Goal: Information Seeking & Learning: Learn about a topic

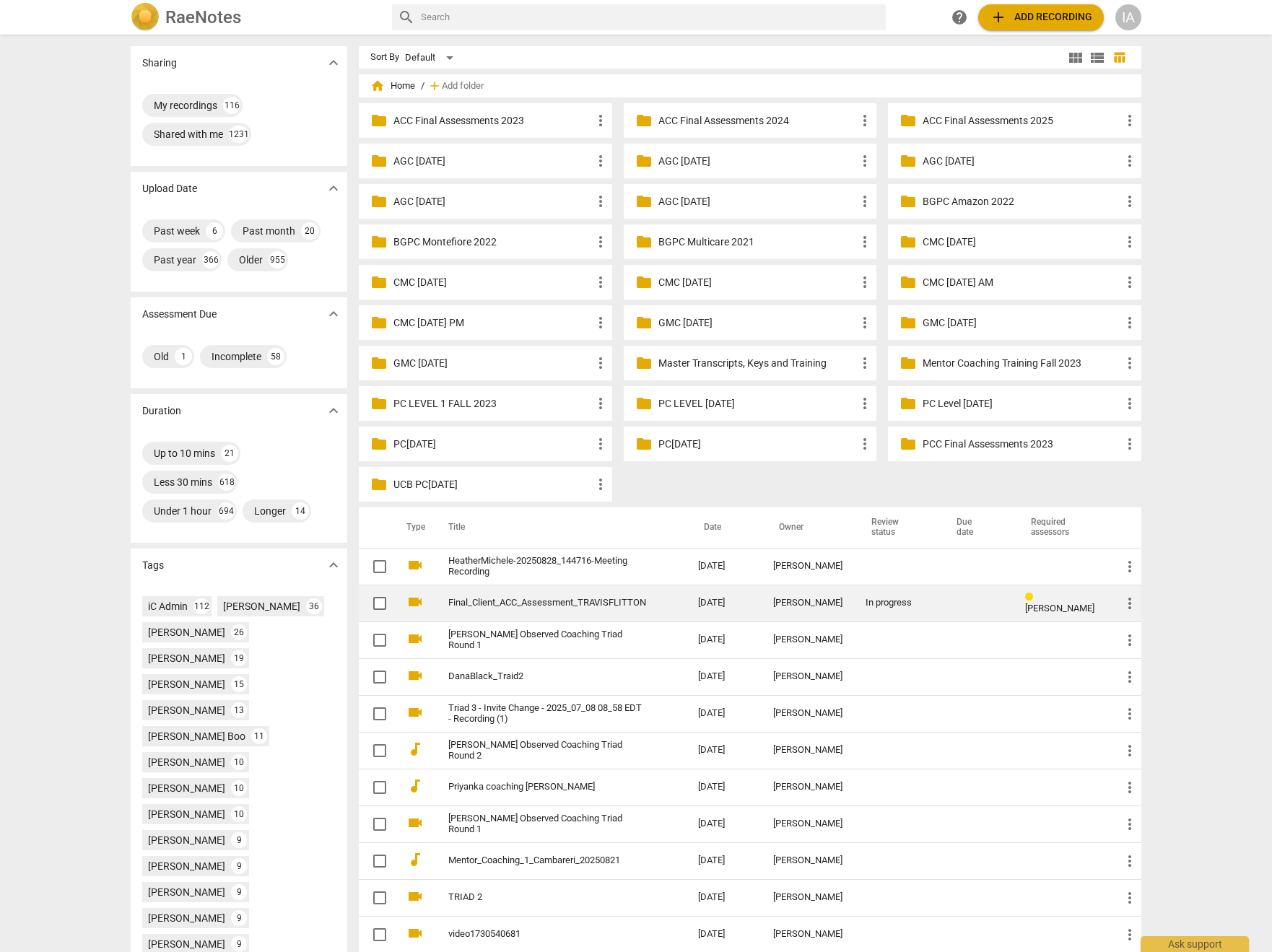
click at [563, 604] on link "Final_Client_ACC_Assessment_TRAVISFLITTON" at bounding box center [546, 603] width 197 height 11
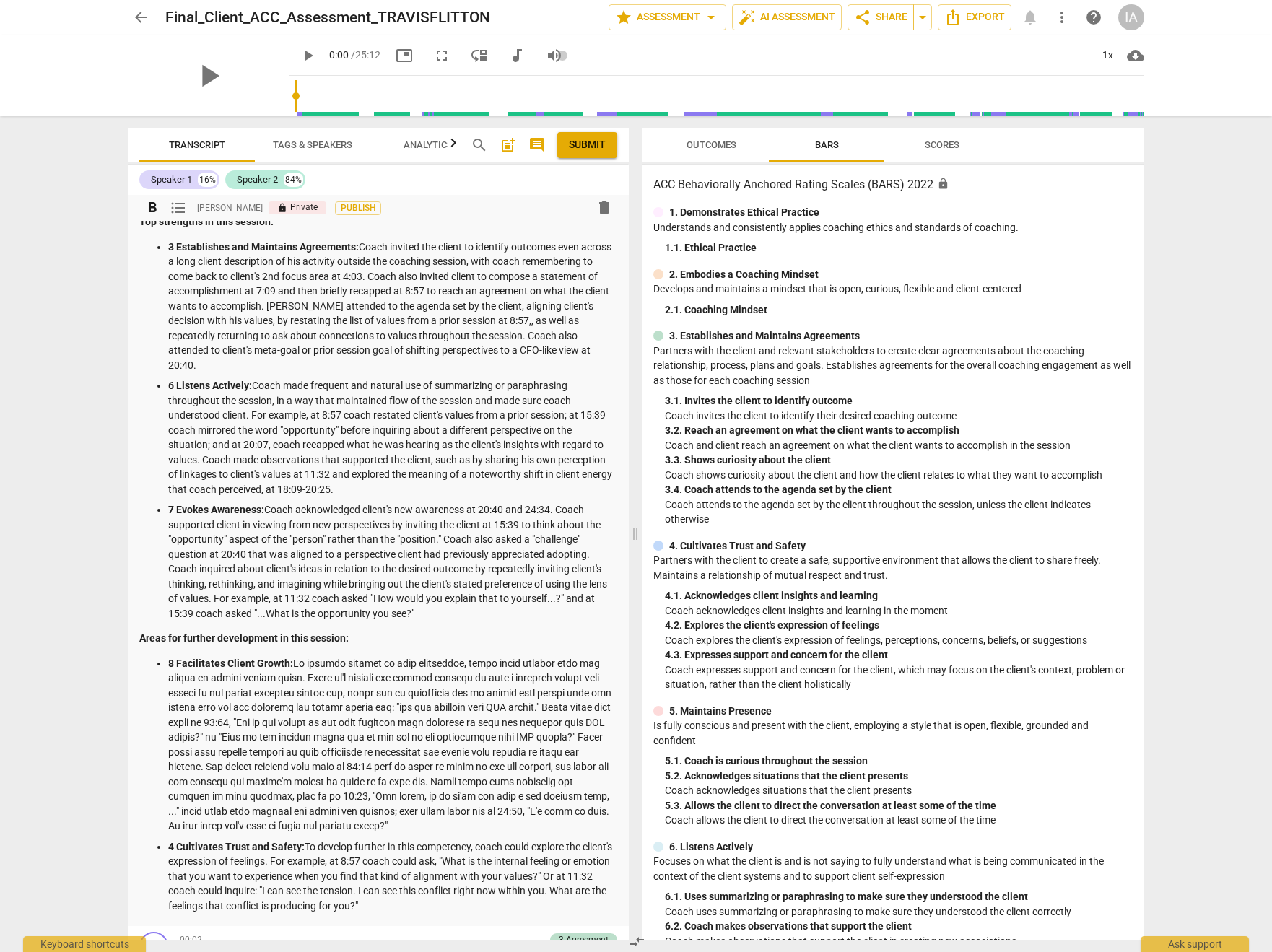
scroll to position [83, 0]
click at [711, 148] on span "Outcomes" at bounding box center [712, 145] width 50 height 11
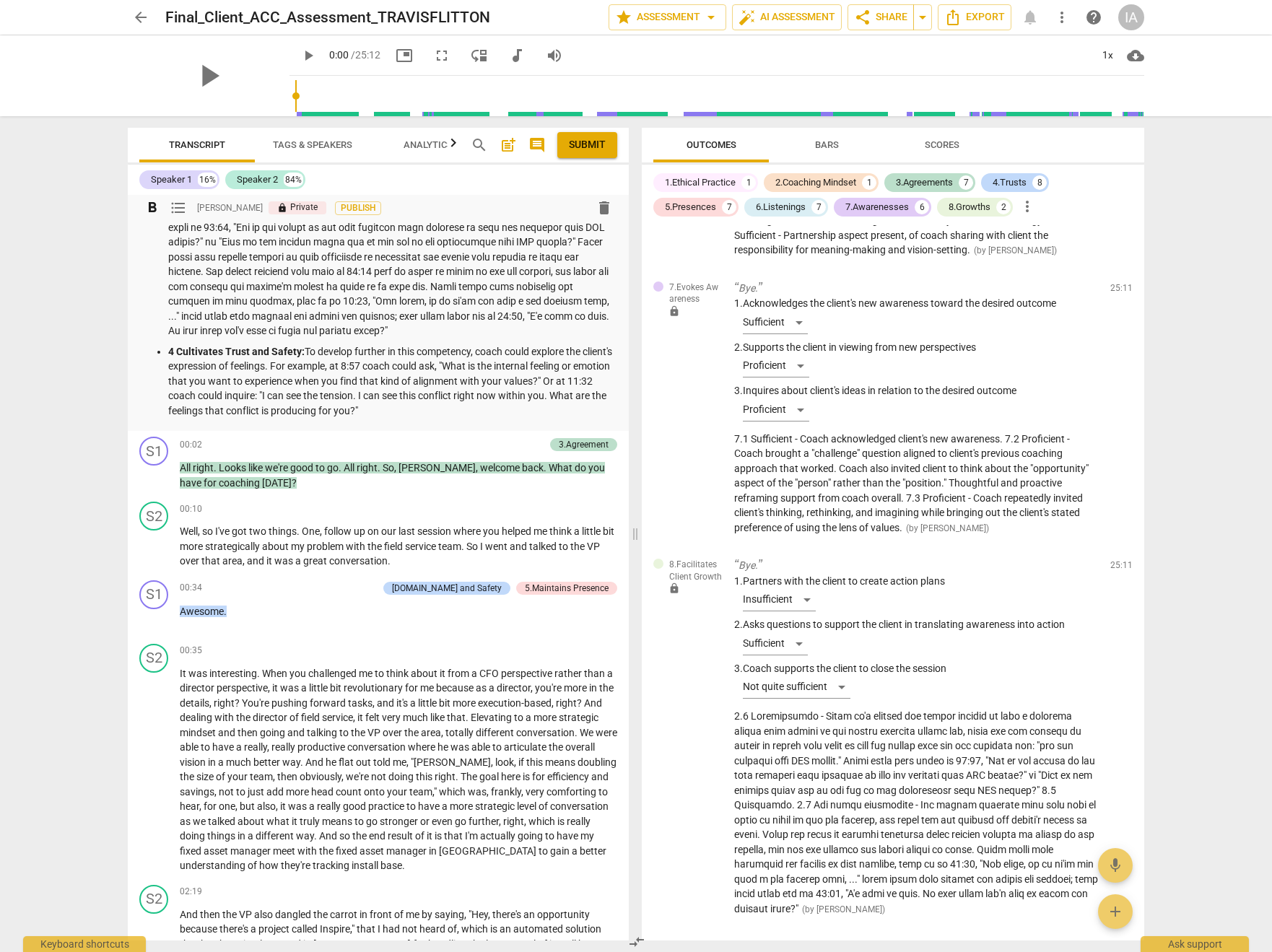
scroll to position [604, 0]
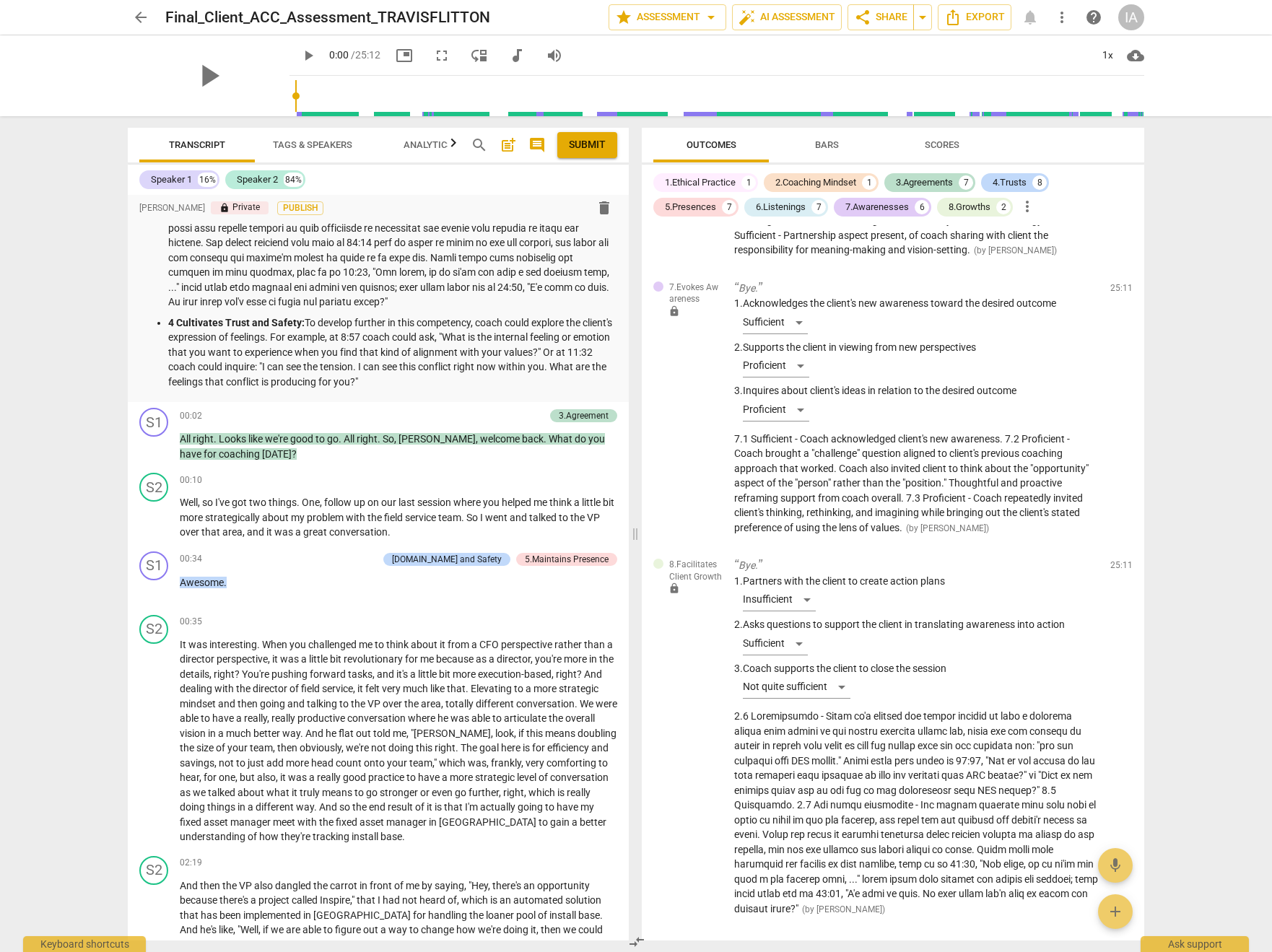
click at [131, 15] on span "arrow_back" at bounding box center [141, 17] width 26 height 17
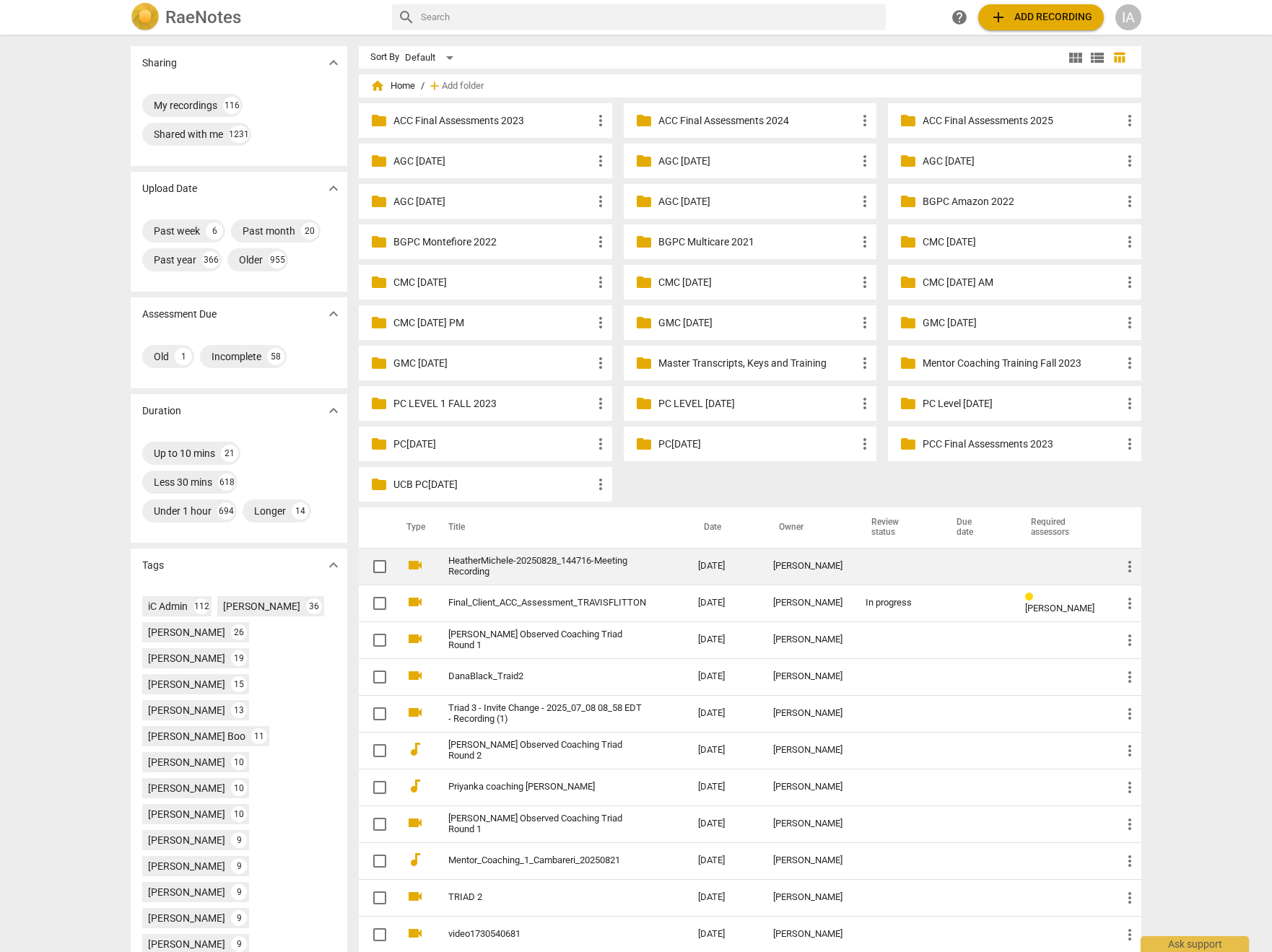
click at [544, 563] on link "HeatherMichele-20250828_144716-Meeting Recording" at bounding box center [546, 566] width 197 height 22
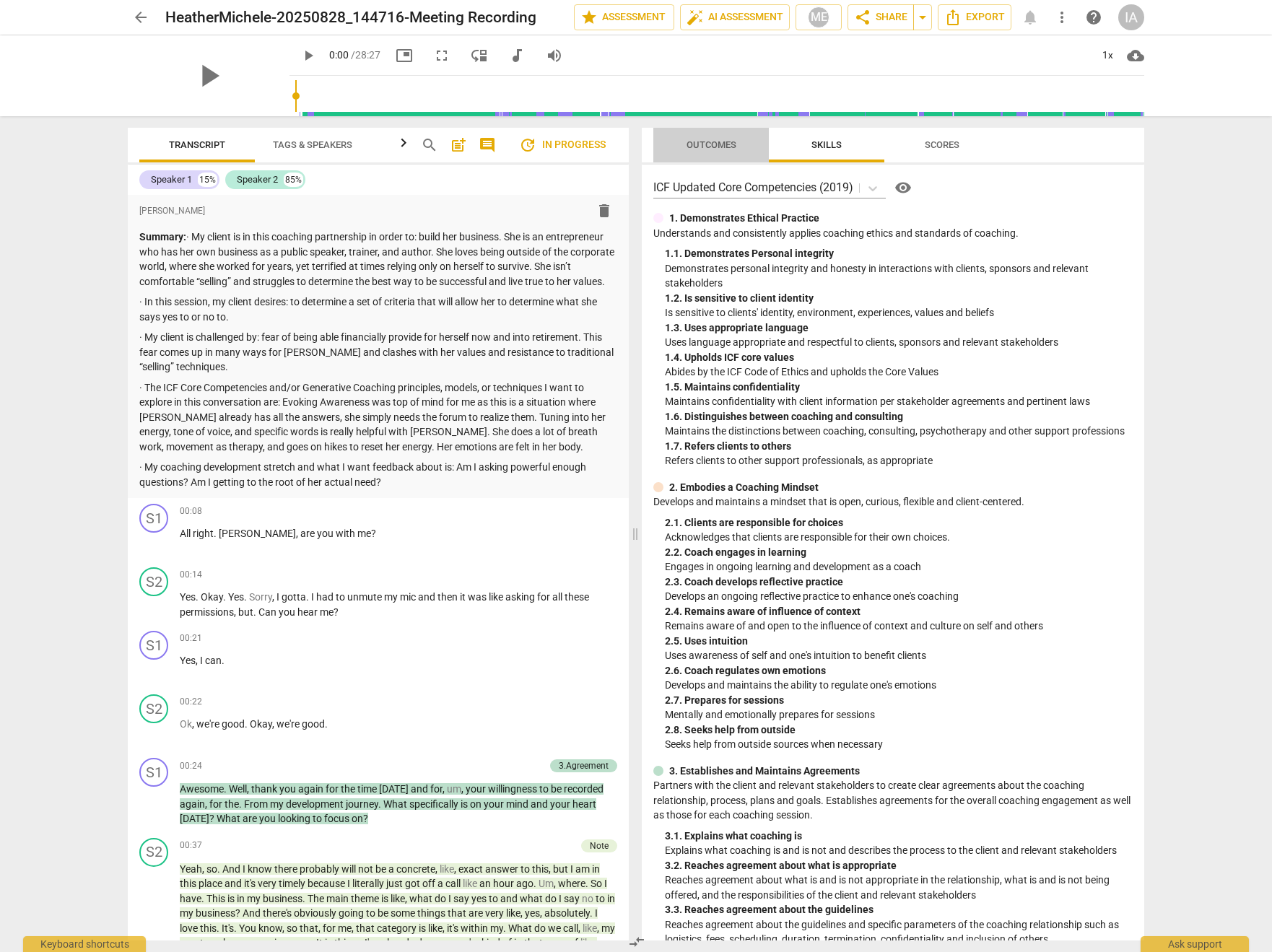
click at [715, 145] on span "Outcomes" at bounding box center [712, 145] width 50 height 11
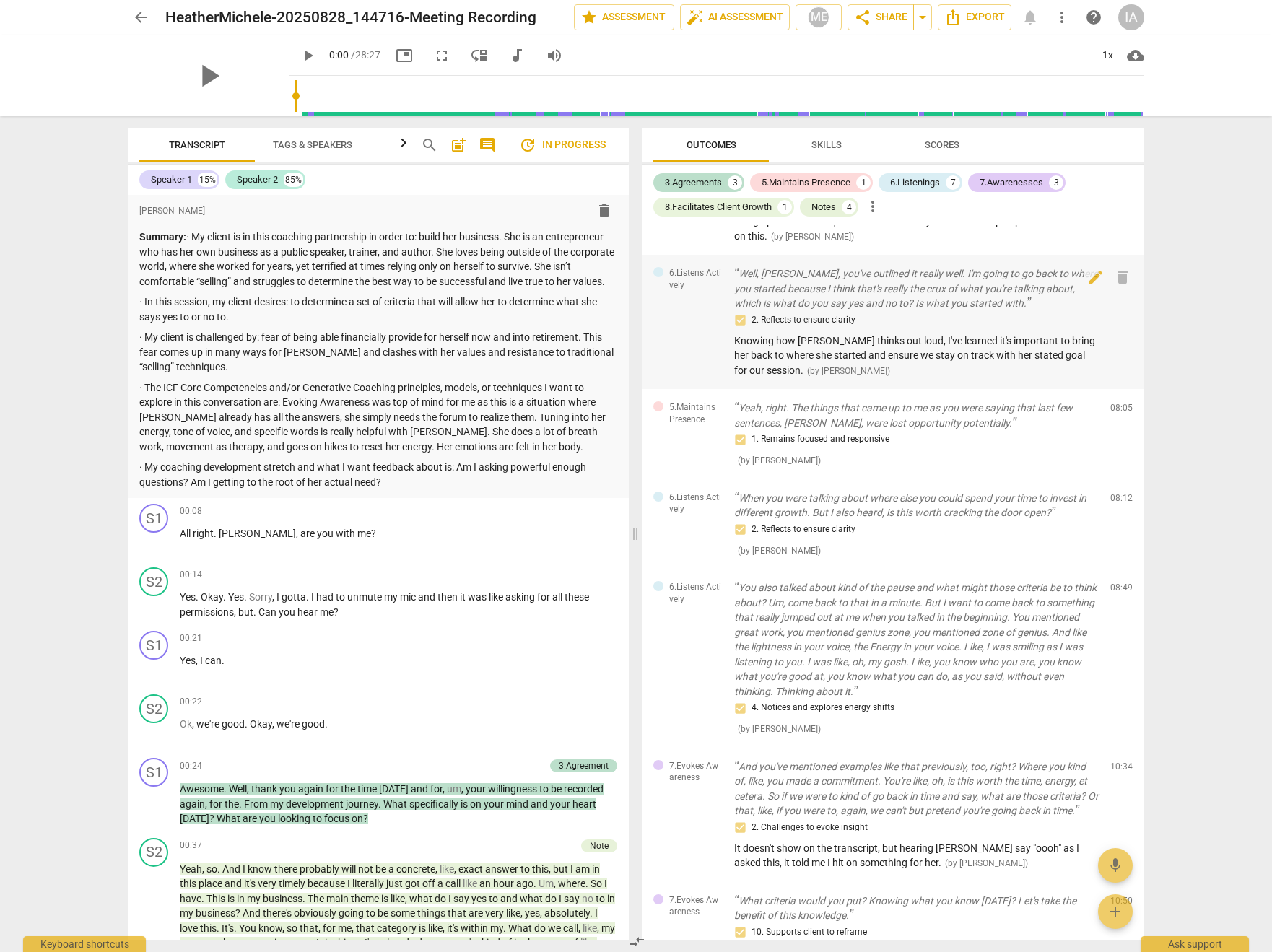
scroll to position [903, 0]
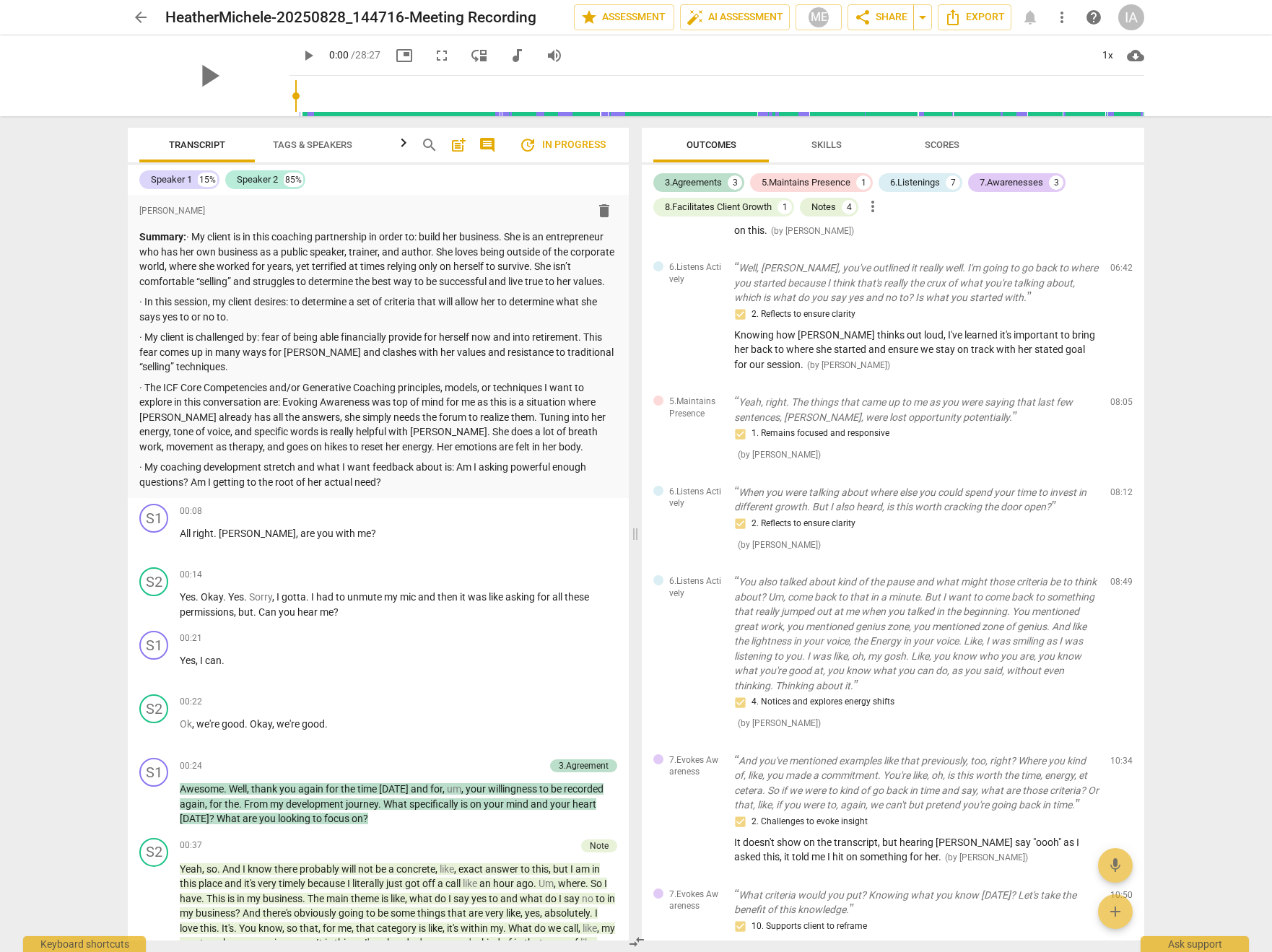
click at [148, 18] on span "arrow_back" at bounding box center [141, 17] width 17 height 17
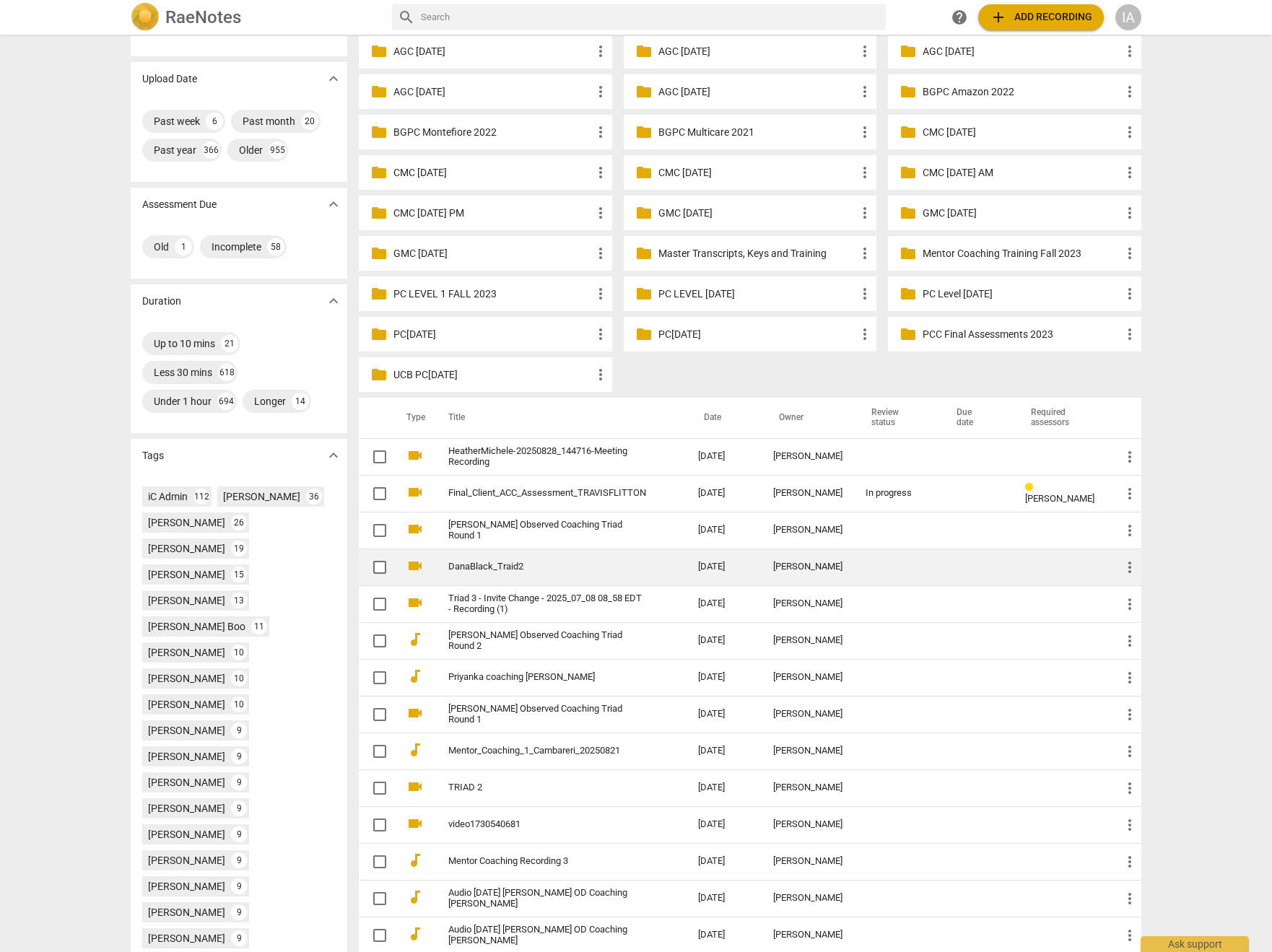
scroll to position [117, 0]
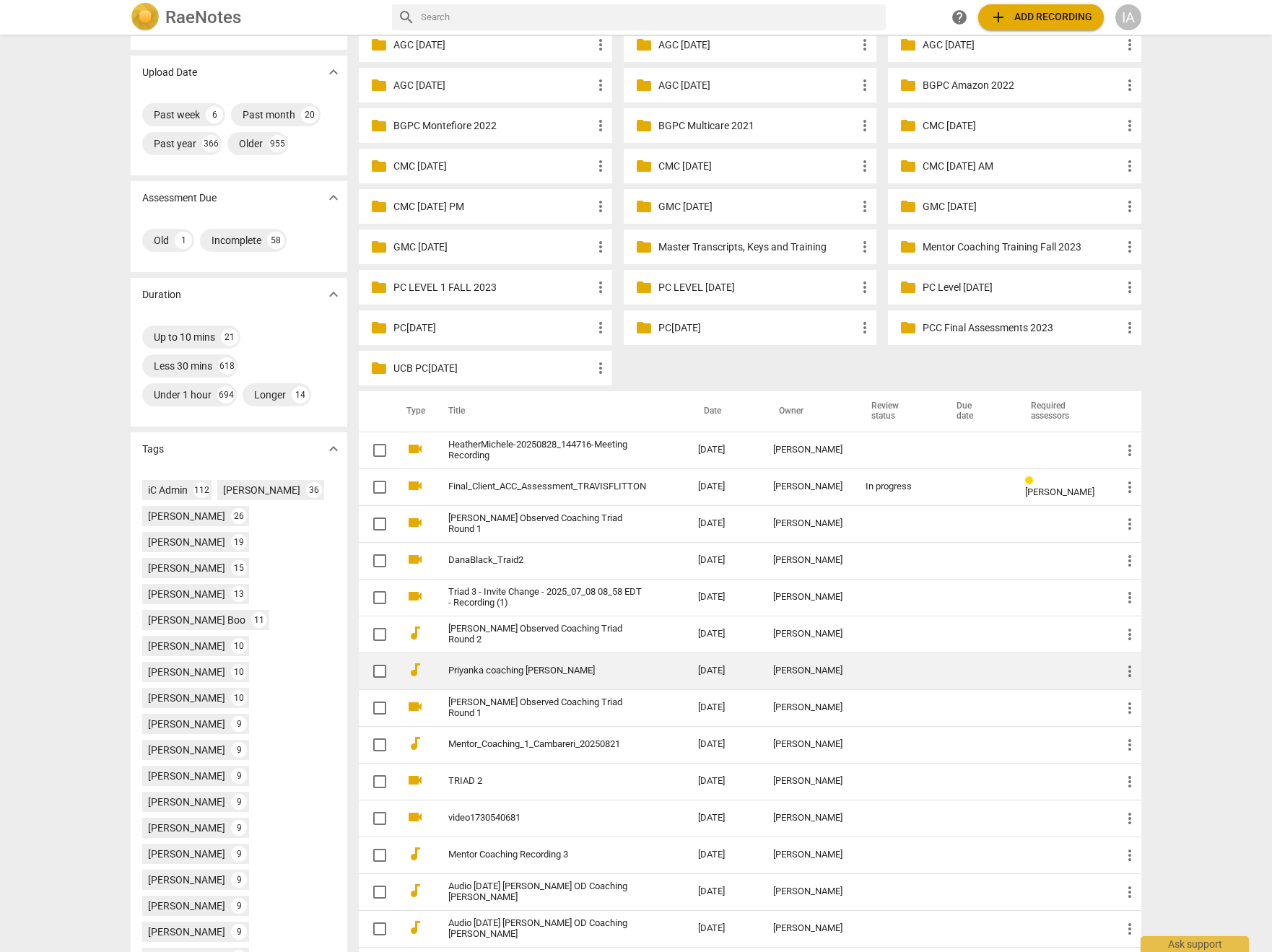
click at [507, 677] on td "Priyanka coaching [PERSON_NAME]" at bounding box center [558, 671] width 255 height 37
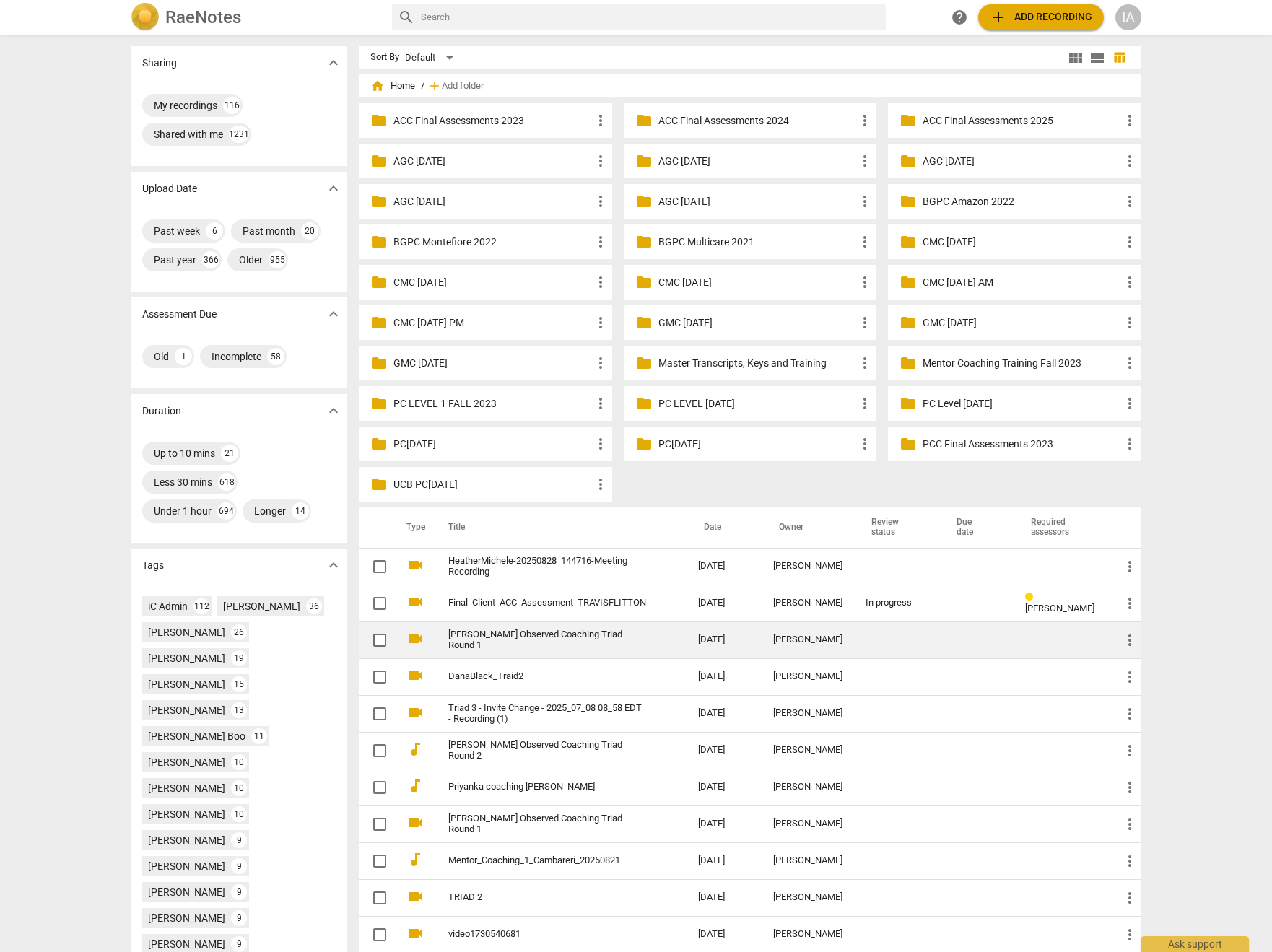
click at [542, 644] on link "[PERSON_NAME] Observed Coaching Triad Round 1" at bounding box center [546, 641] width 197 height 22
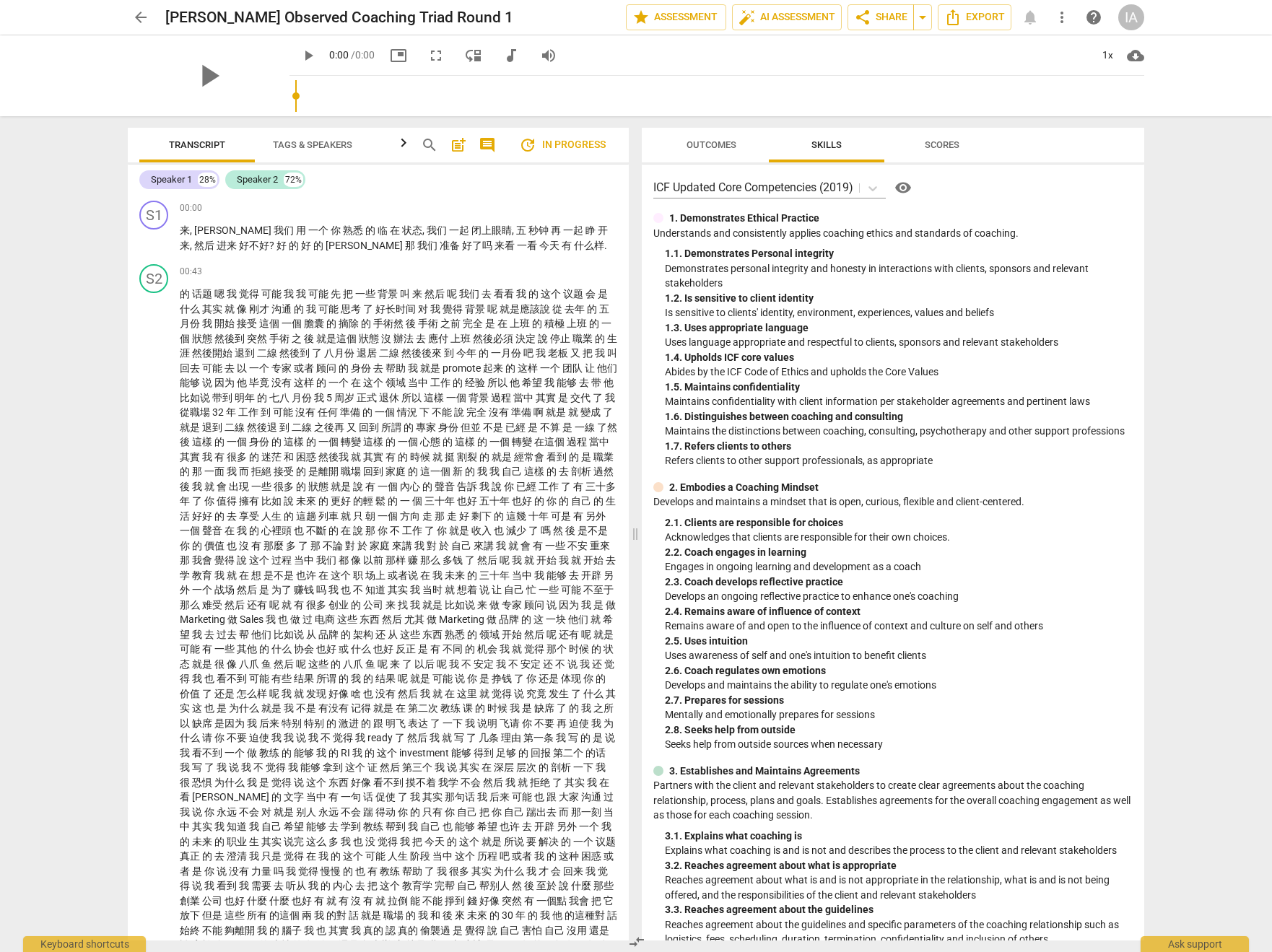
click at [703, 140] on span "Outcomes" at bounding box center [712, 145] width 50 height 11
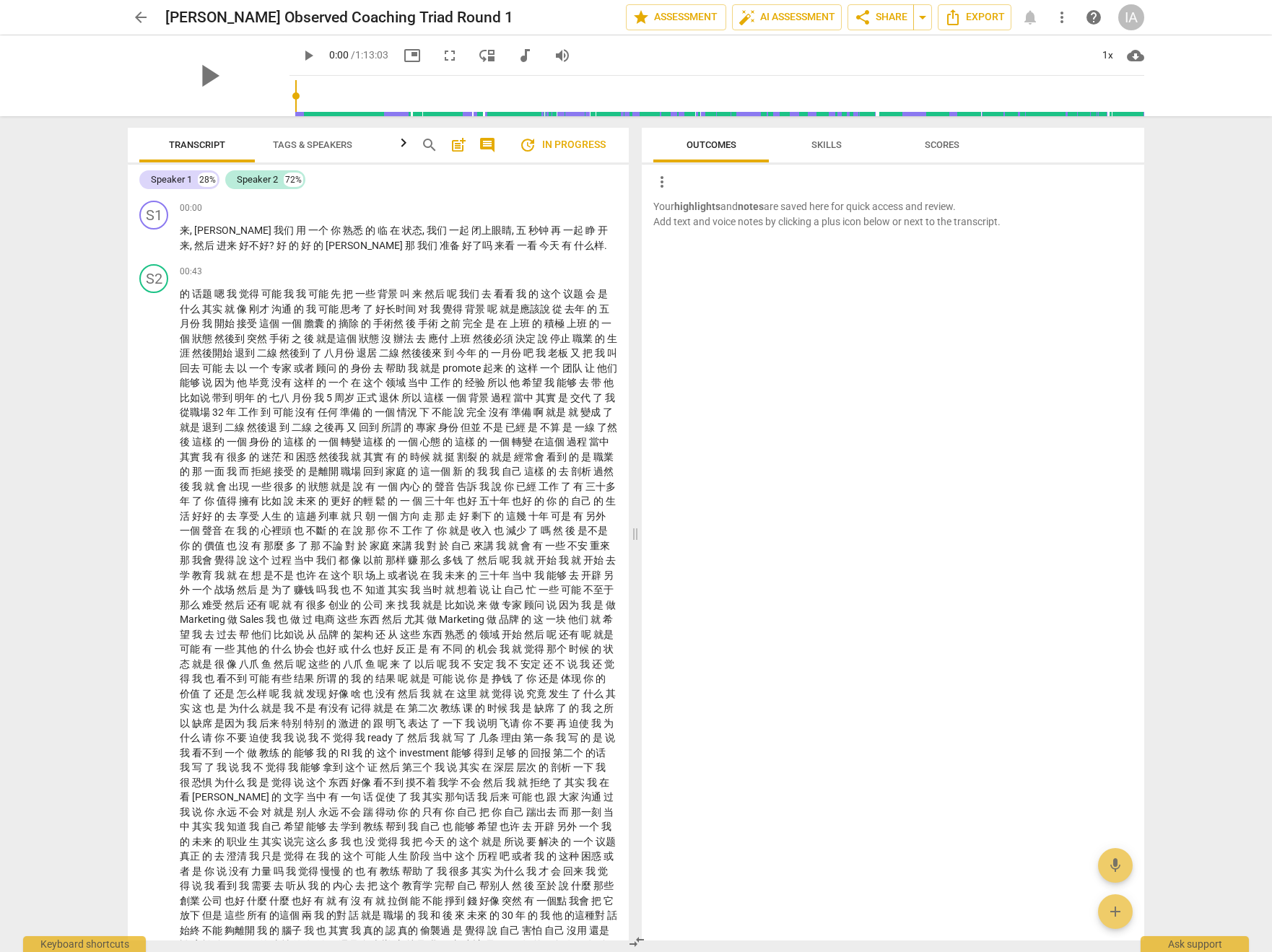
click at [143, 17] on span "arrow_back" at bounding box center [141, 17] width 17 height 17
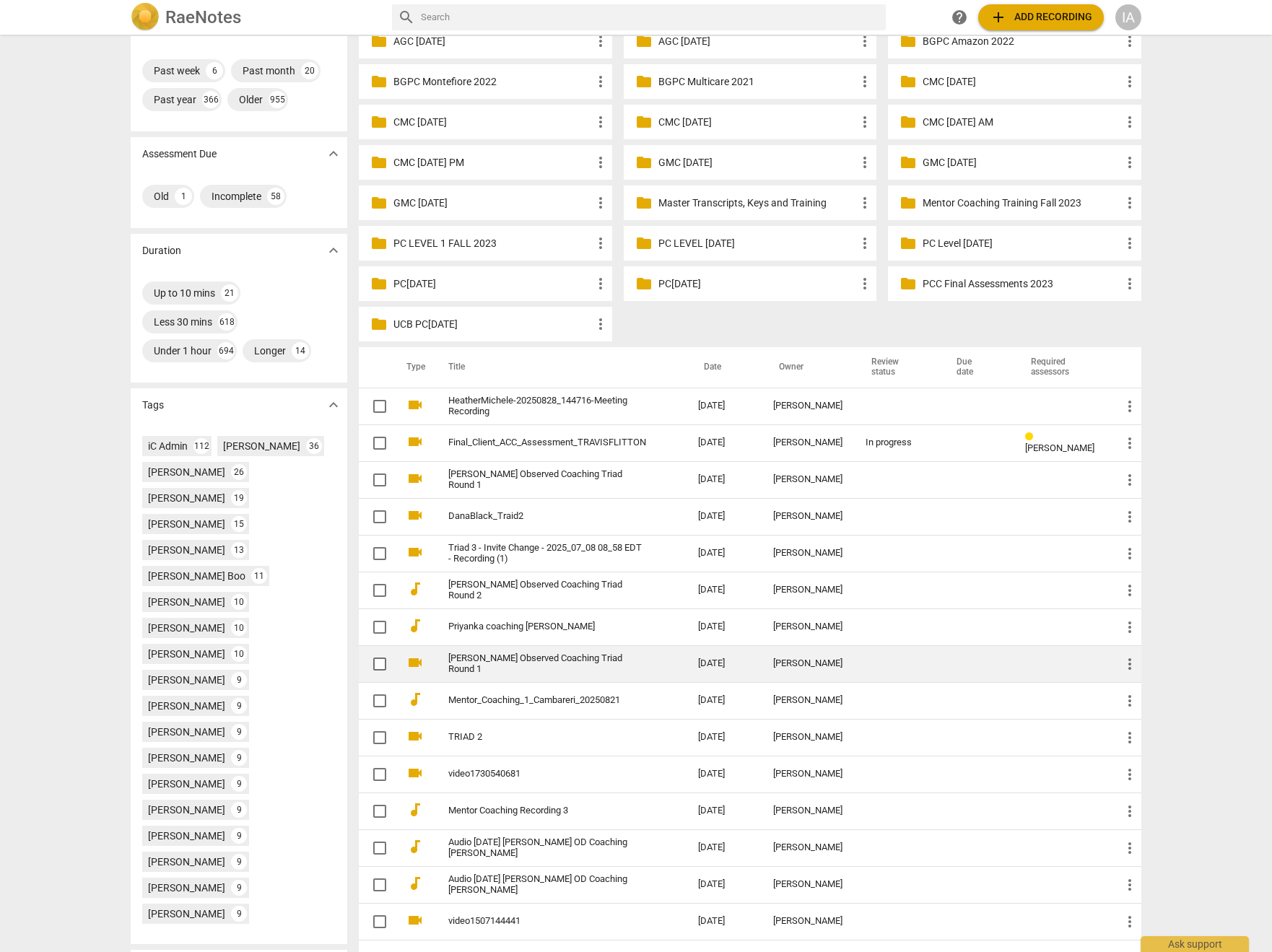
scroll to position [164, 0]
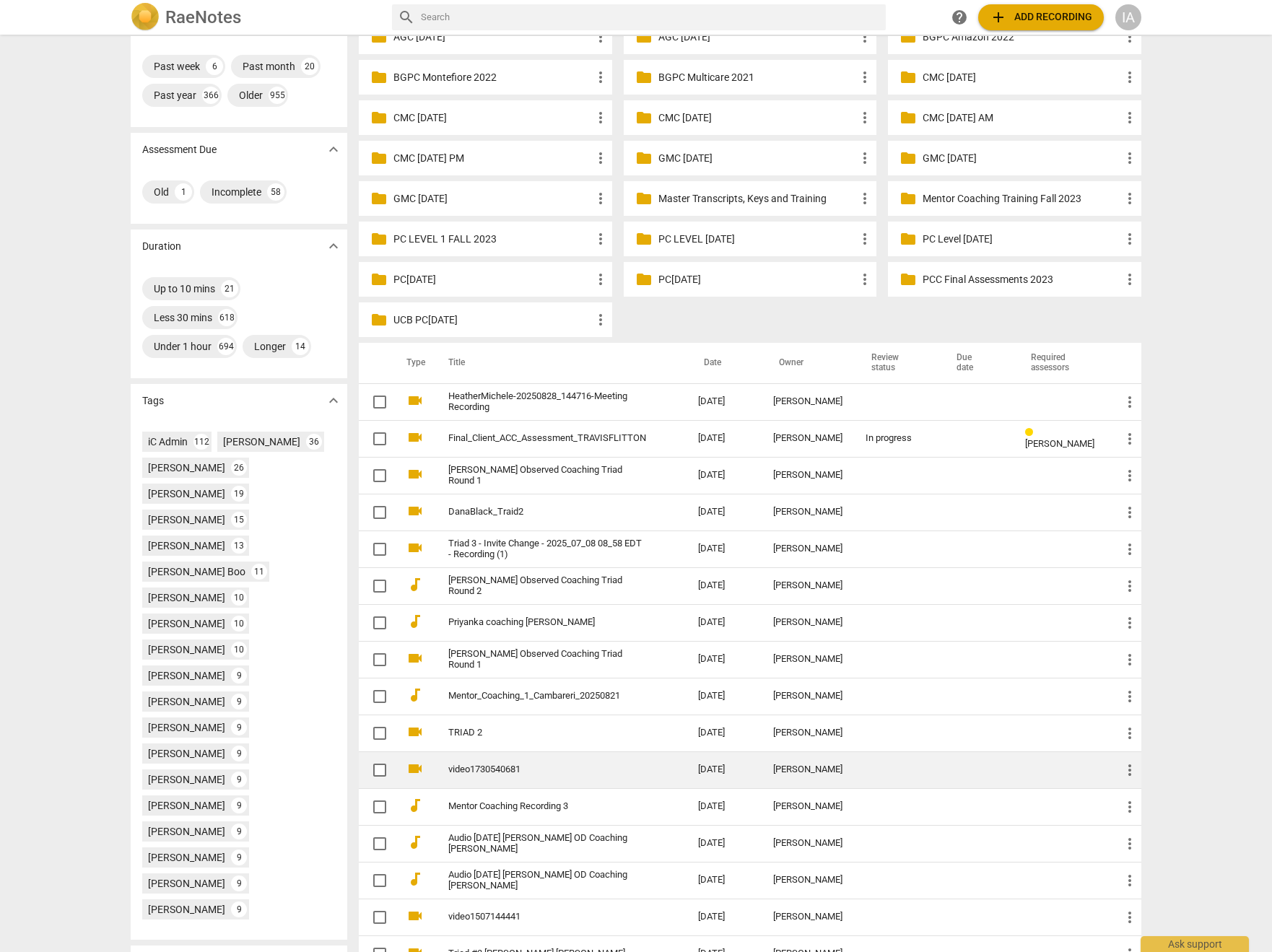
click at [530, 767] on link "video1730540681" at bounding box center [546, 770] width 197 height 11
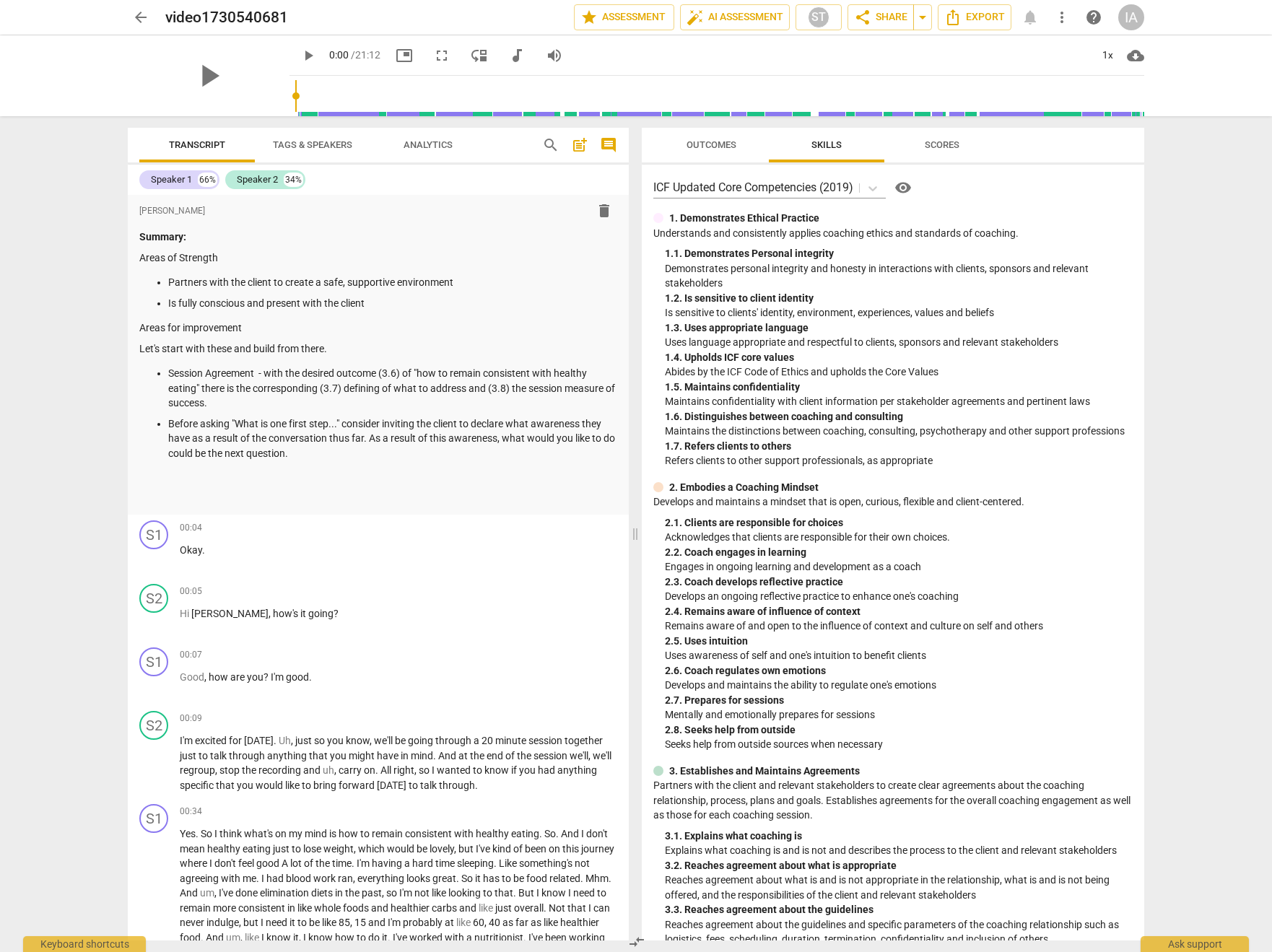
click at [707, 145] on span "Outcomes" at bounding box center [712, 145] width 50 height 11
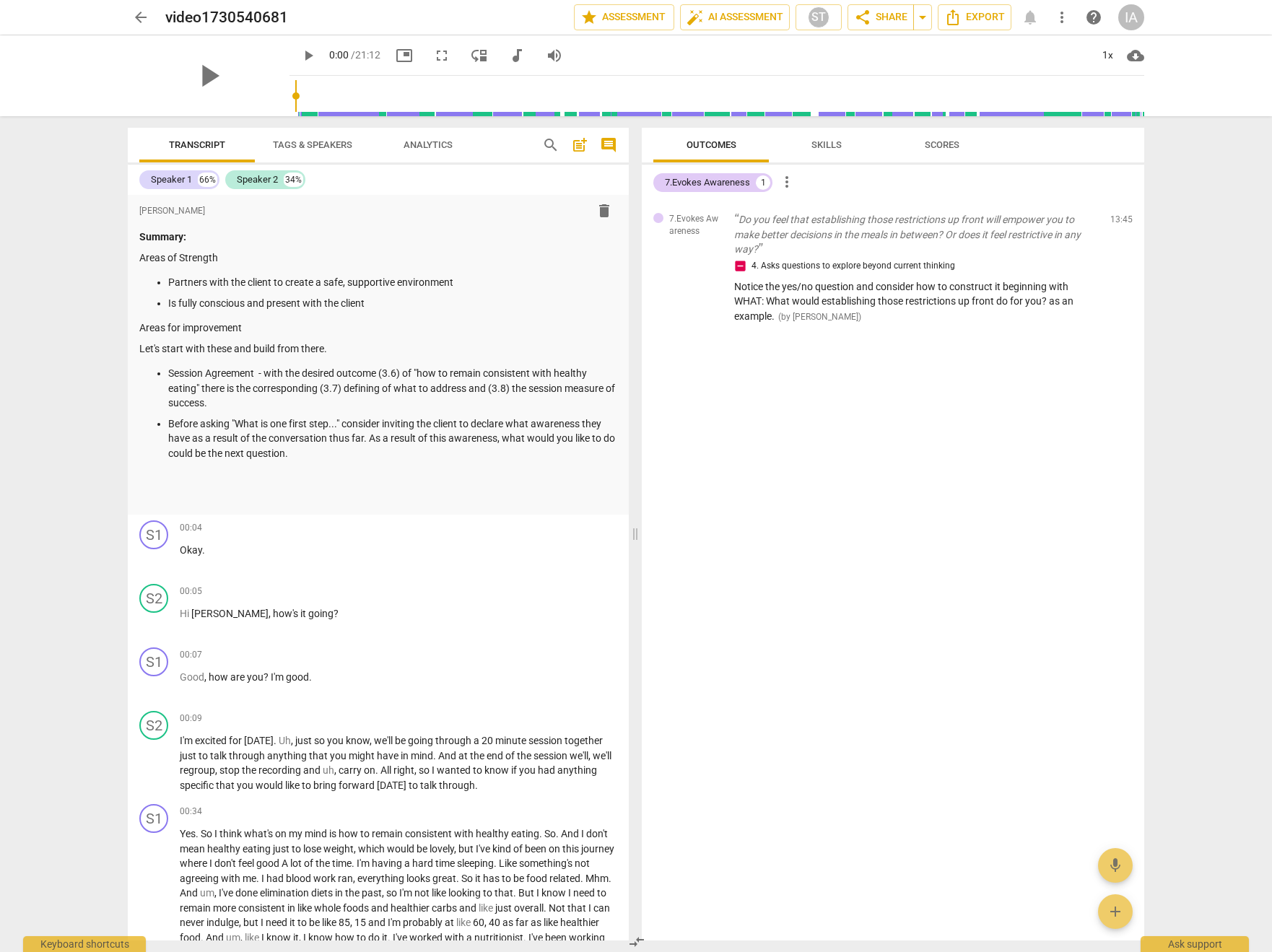
click at [830, 149] on span "Skills" at bounding box center [827, 145] width 30 height 11
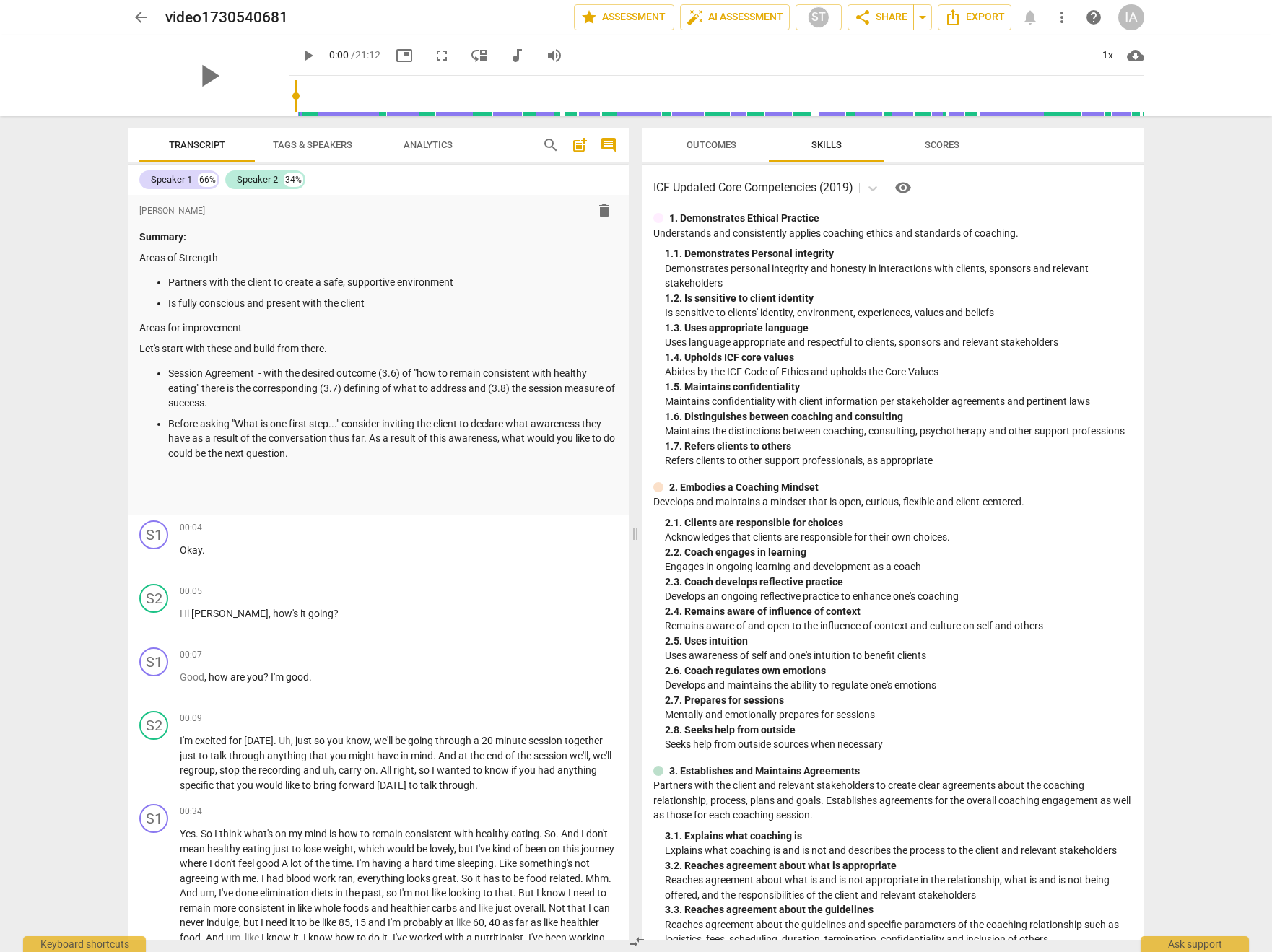
click at [137, 14] on span "arrow_back" at bounding box center [141, 17] width 17 height 17
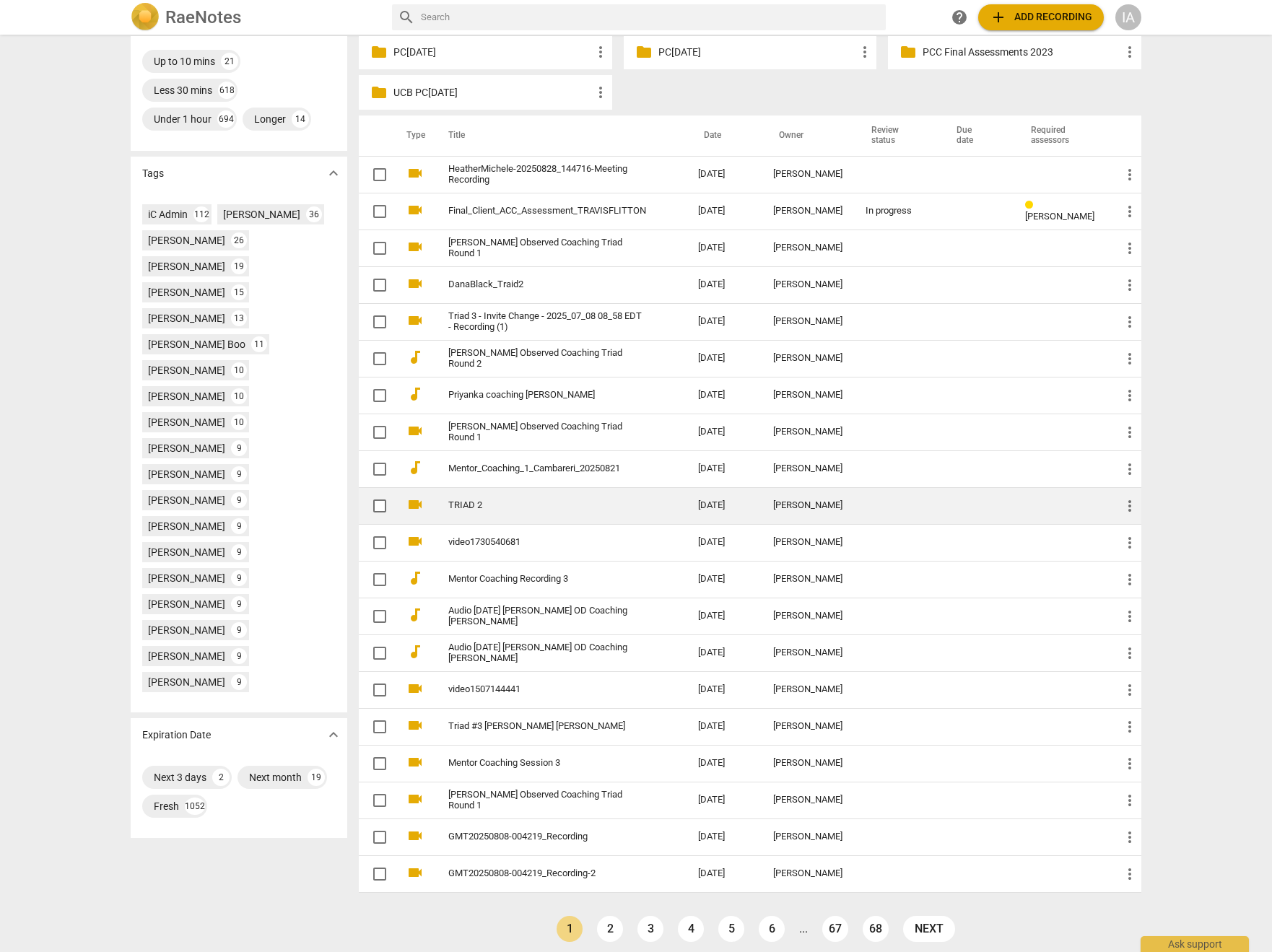
scroll to position [400, 0]
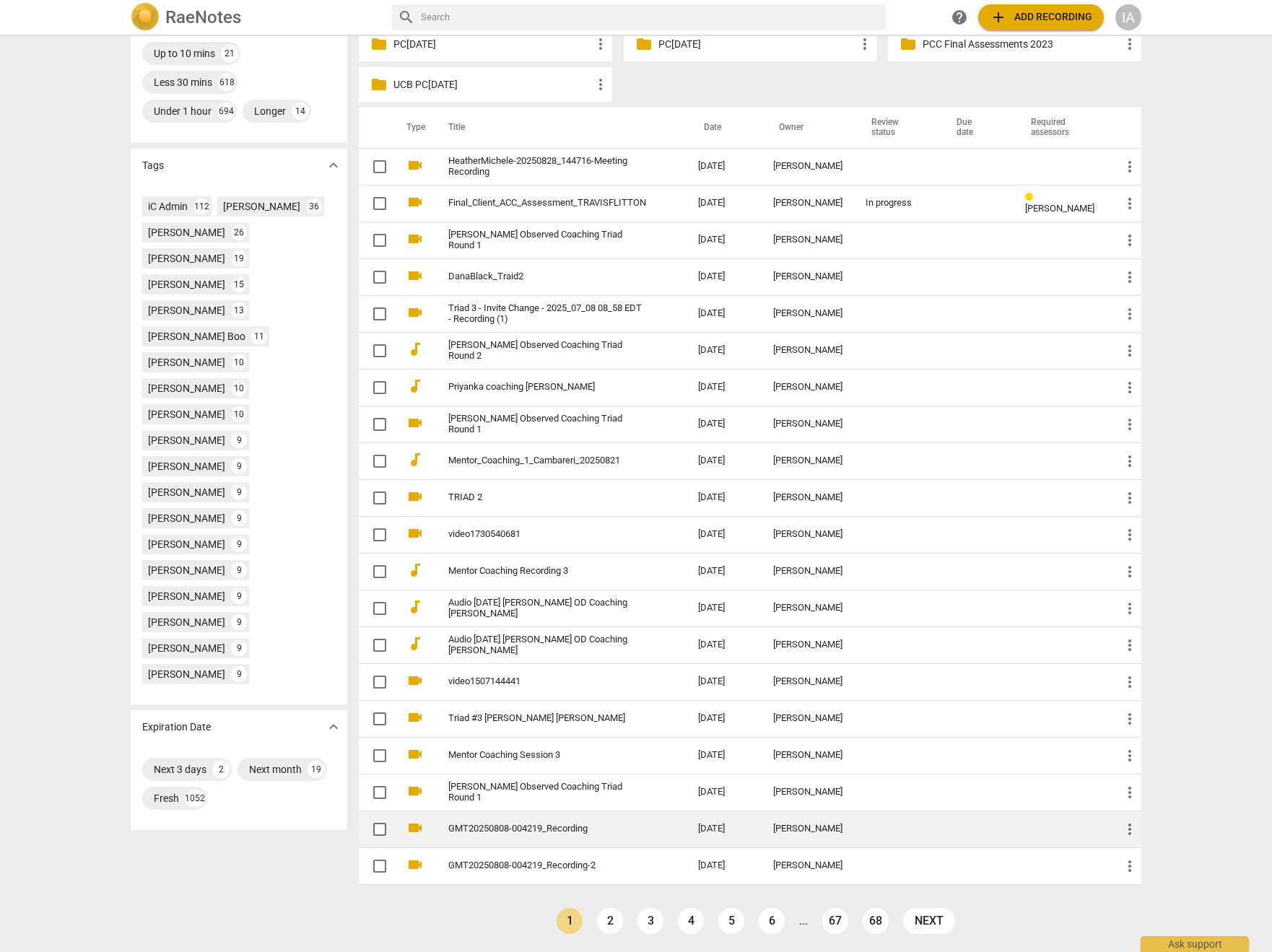
click at [535, 823] on link "GMT20250808-004219_Recording" at bounding box center [546, 829] width 197 height 11
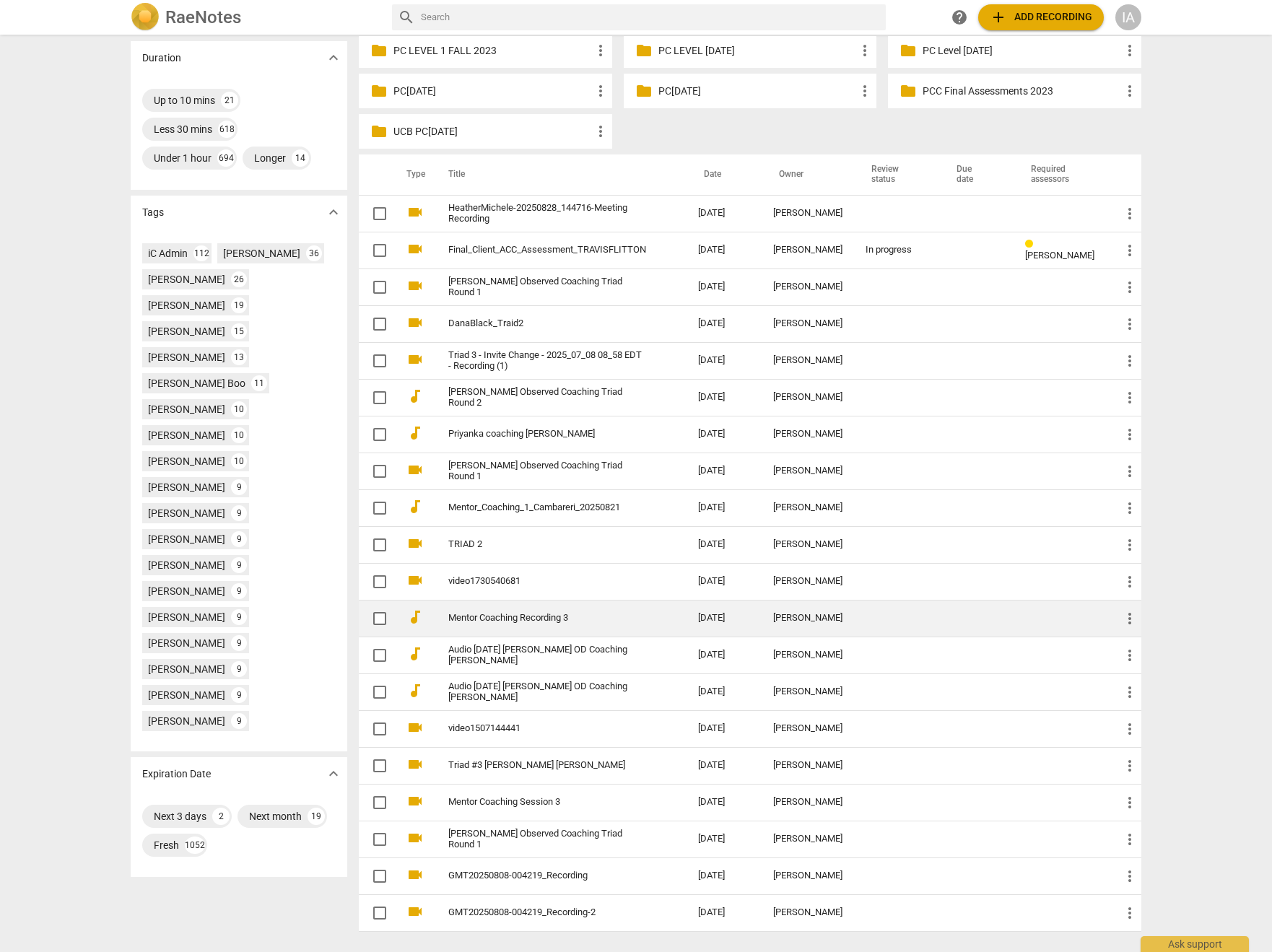
scroll to position [400, 0]
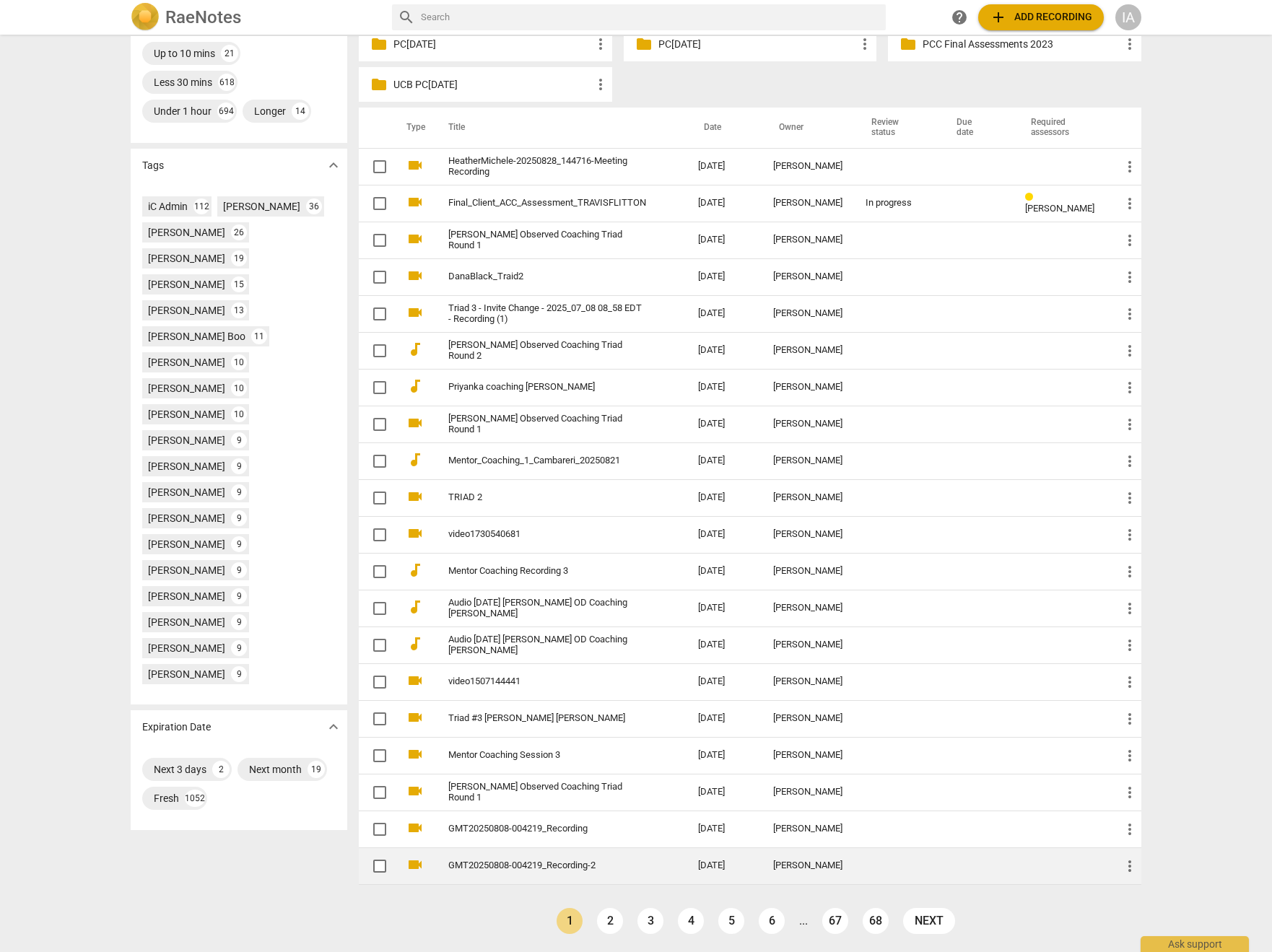
click at [544, 866] on link "GMT20250808-004219_Recording-2" at bounding box center [546, 866] width 197 height 11
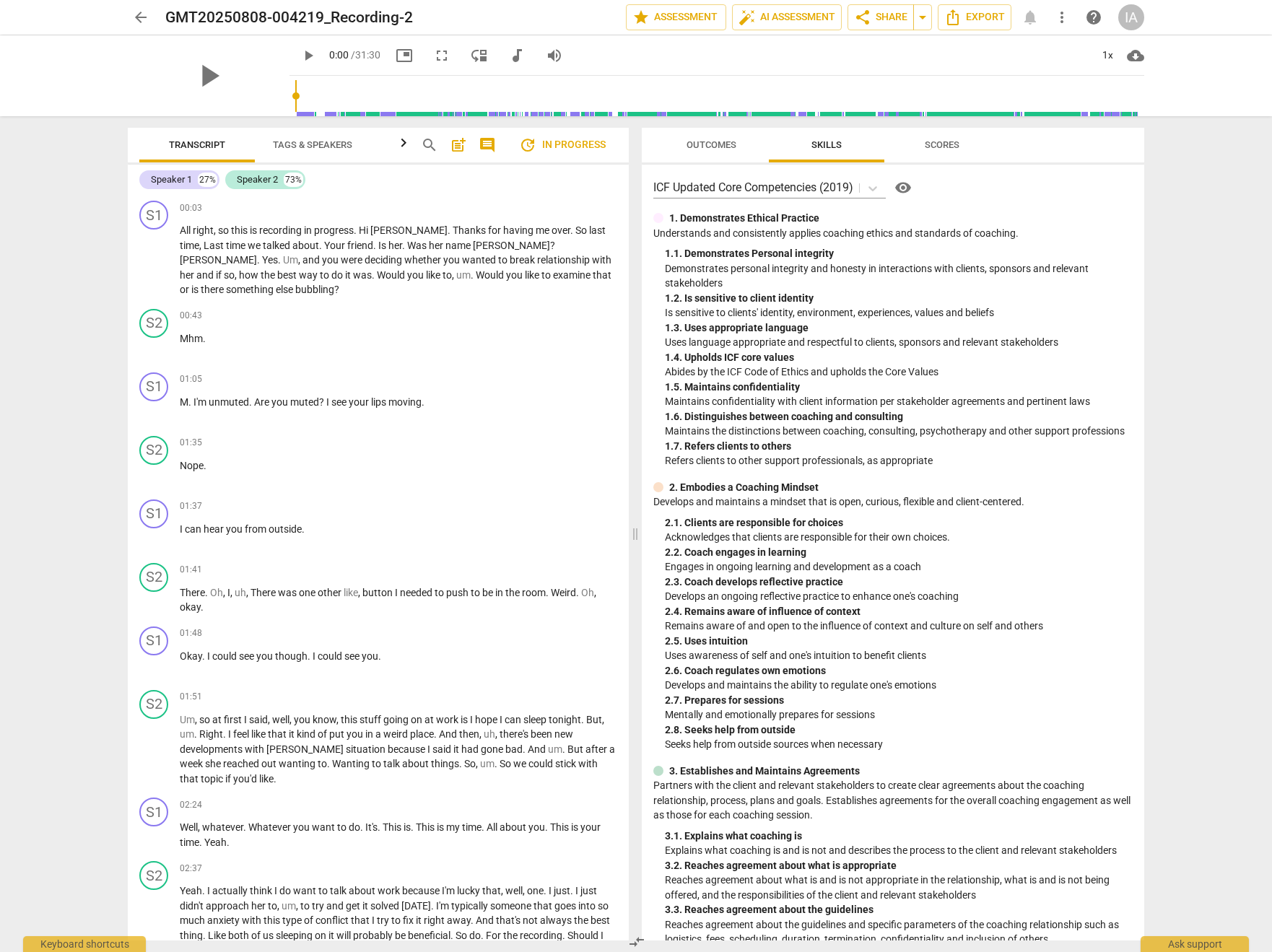
click at [715, 144] on span "Outcomes" at bounding box center [712, 145] width 50 height 11
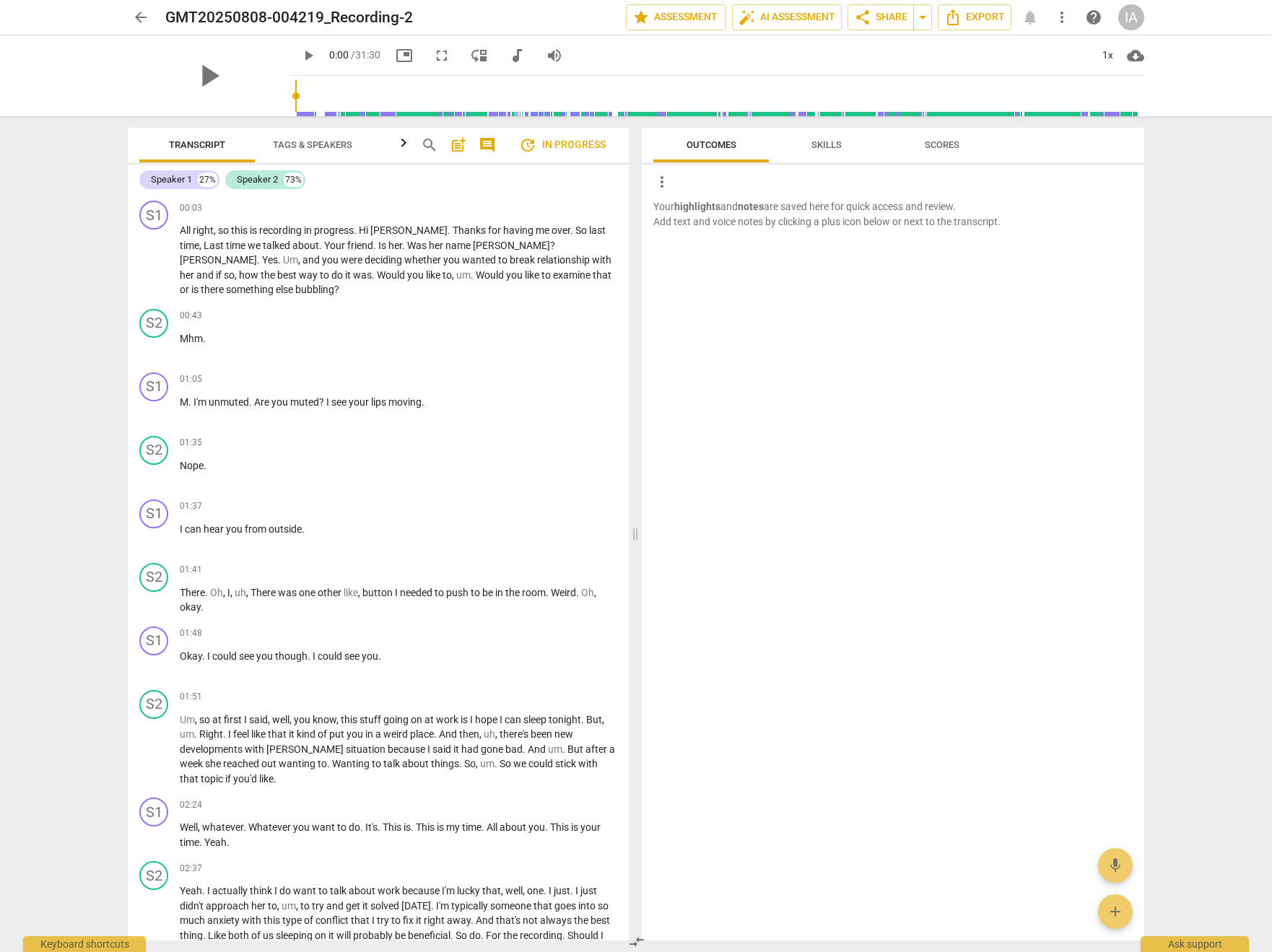
click at [825, 149] on span "Skills" at bounding box center [827, 145] width 30 height 11
